Goal: Transaction & Acquisition: Book appointment/travel/reservation

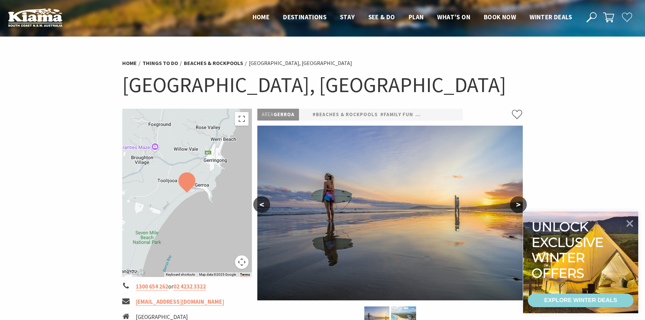
click at [516, 205] on button ">" at bounding box center [518, 204] width 17 height 16
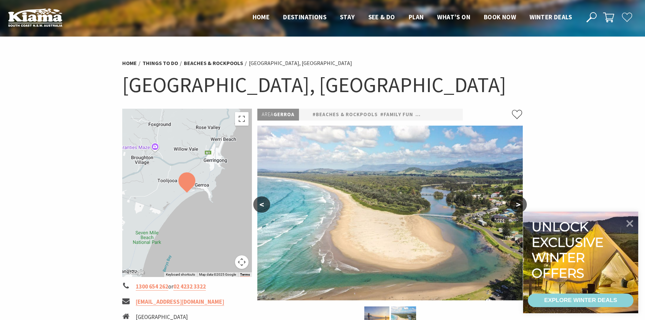
click at [516, 205] on button ">" at bounding box center [518, 204] width 17 height 16
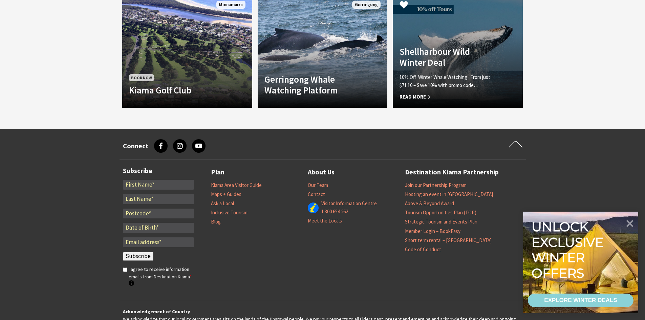
scroll to position [658, 0]
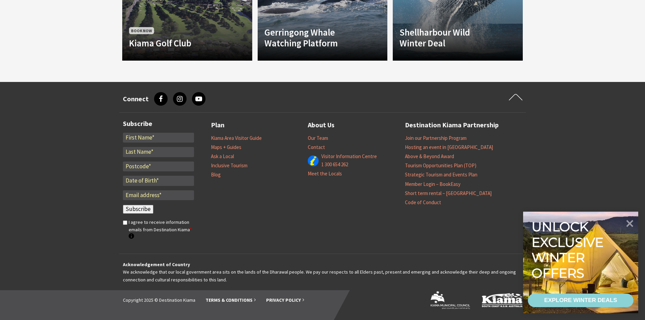
click at [579, 297] on div "EXPLORE WINTER DEALS" at bounding box center [580, 301] width 73 height 14
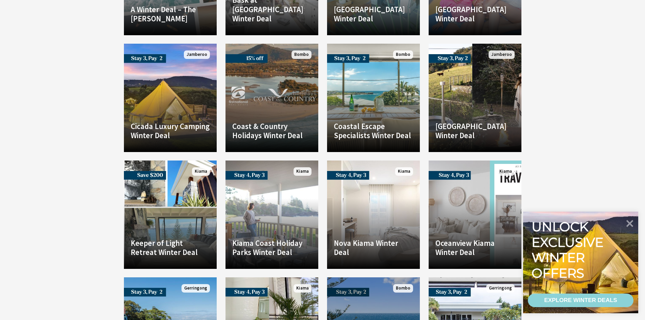
scroll to position [1423, 0]
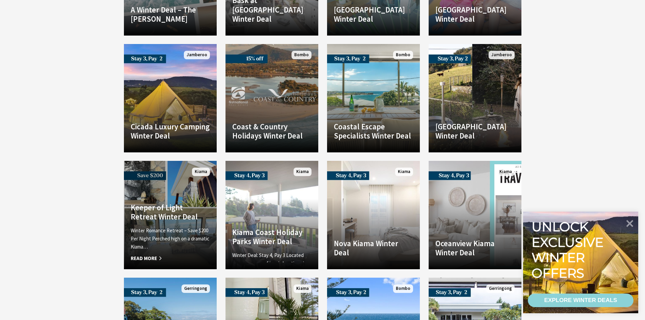
click at [164, 227] on p "Winter Romance Retreat – Save $200 Per Night Perched high on a dramatic Kiama…" at bounding box center [170, 239] width 79 height 24
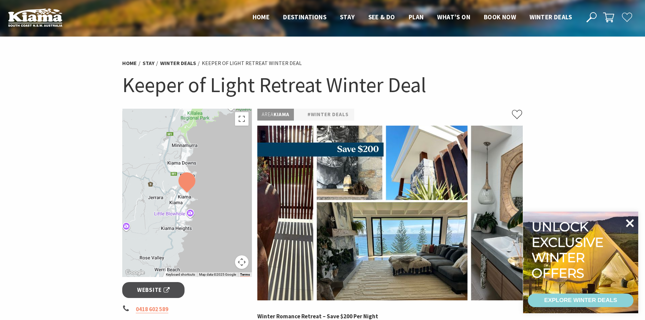
click at [634, 219] on icon at bounding box center [630, 223] width 16 height 16
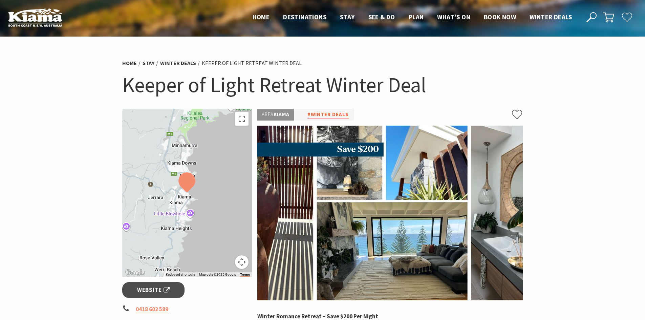
click at [330, 114] on link "#Winter Deals" at bounding box center [328, 114] width 41 height 8
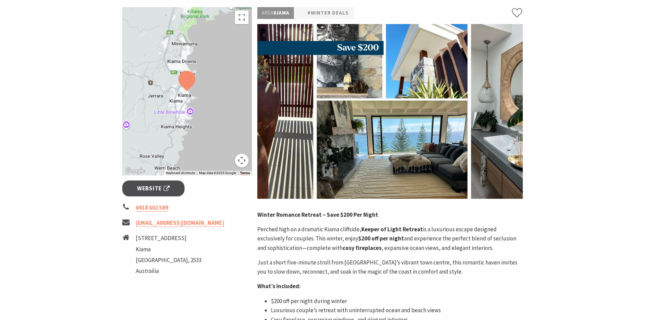
scroll to position [136, 0]
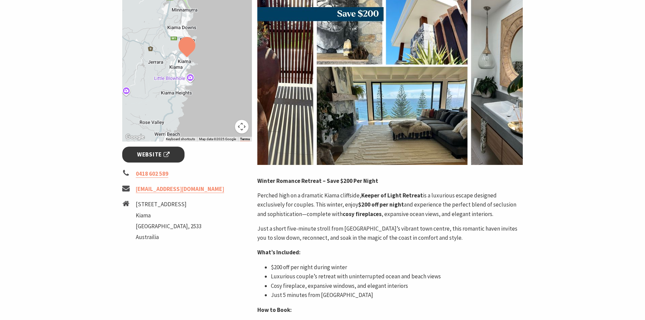
click at [153, 153] on span "Website" at bounding box center [153, 154] width 33 height 9
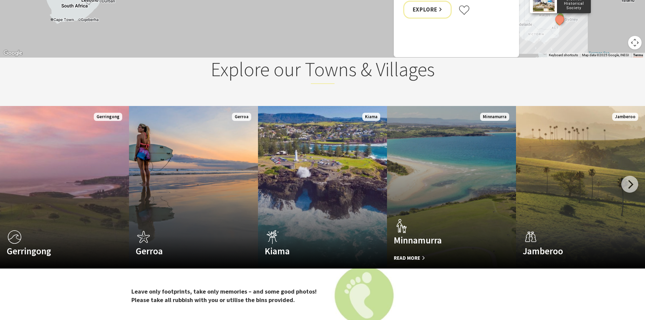
scroll to position [1050, 0]
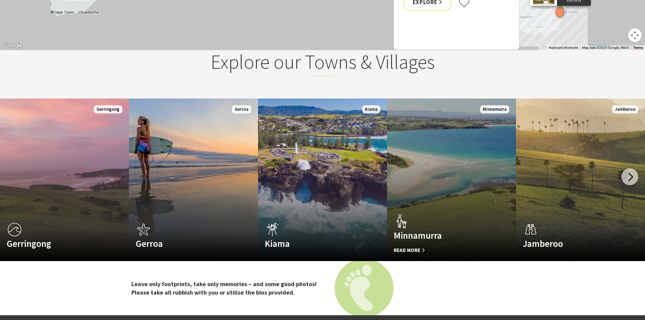
click at [470, 250] on div "Minnamurra Read More" at bounding box center [442, 233] width 110 height 41
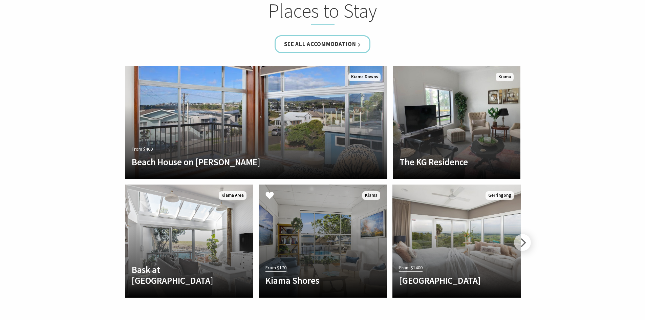
scroll to position [1378, 0]
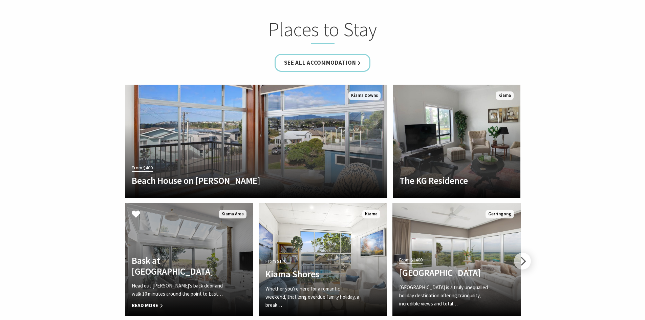
click at [219, 219] on link "Another Image Used Bask at [GEOGRAPHIC_DATA] Head out [PERSON_NAME]’s back door…" at bounding box center [189, 259] width 128 height 113
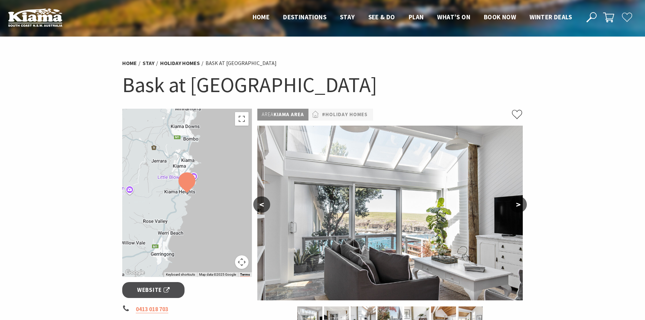
click at [520, 204] on button ">" at bounding box center [518, 204] width 17 height 16
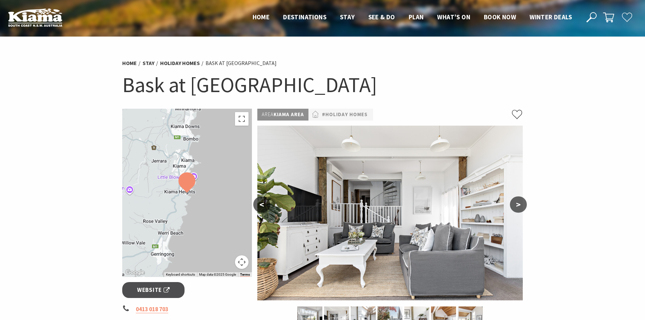
click at [520, 204] on button ">" at bounding box center [518, 204] width 17 height 16
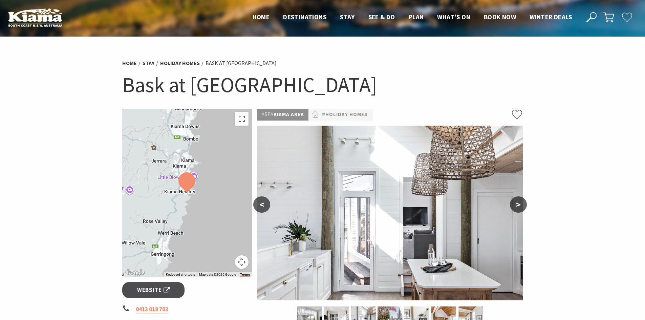
click at [520, 204] on button ">" at bounding box center [518, 204] width 17 height 16
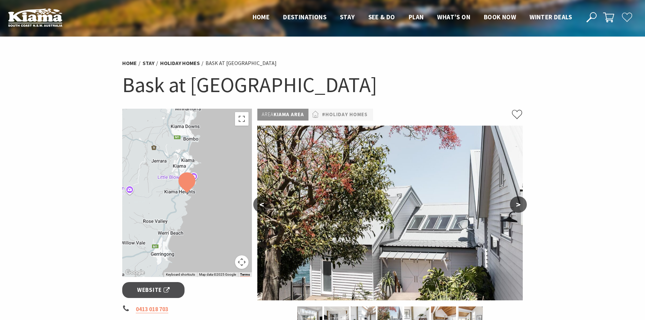
click at [520, 204] on button ">" at bounding box center [518, 204] width 17 height 16
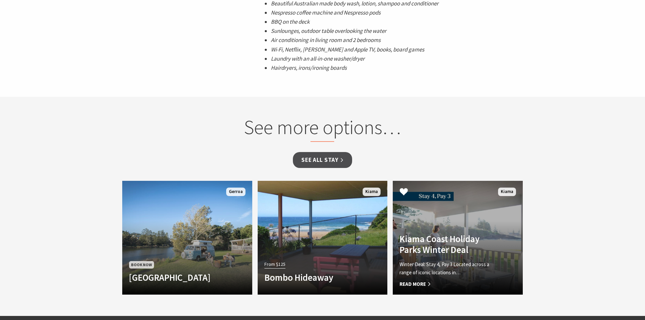
scroll to position [440, 0]
